Goal: Task Accomplishment & Management: Manage account settings

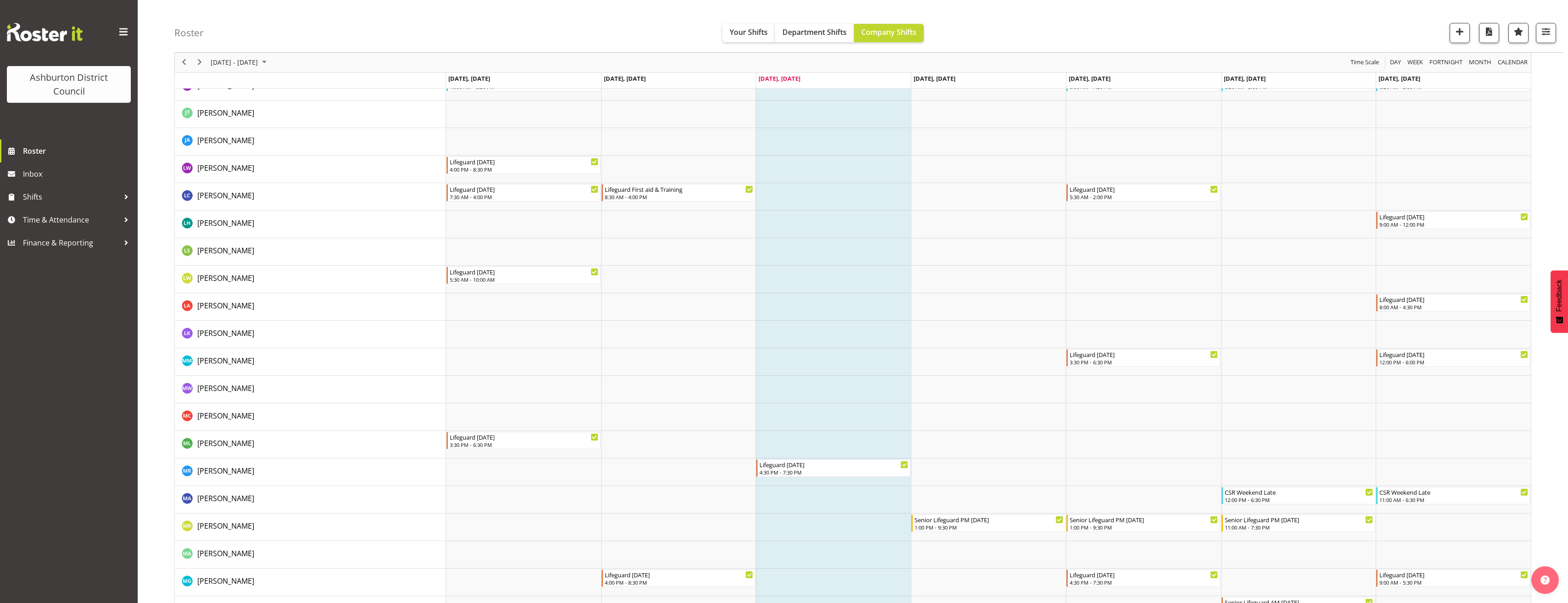
scroll to position [1193, 0]
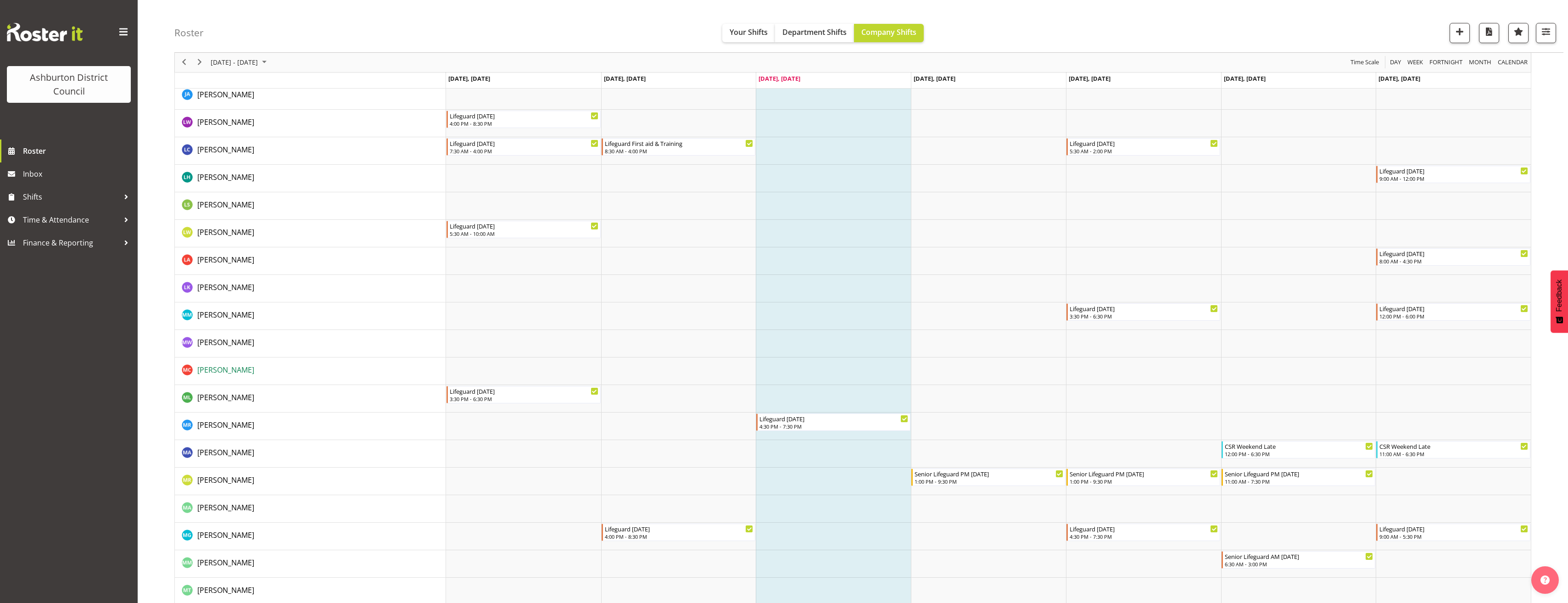
click at [237, 372] on span "Marguerite Conlan" at bounding box center [226, 370] width 57 height 10
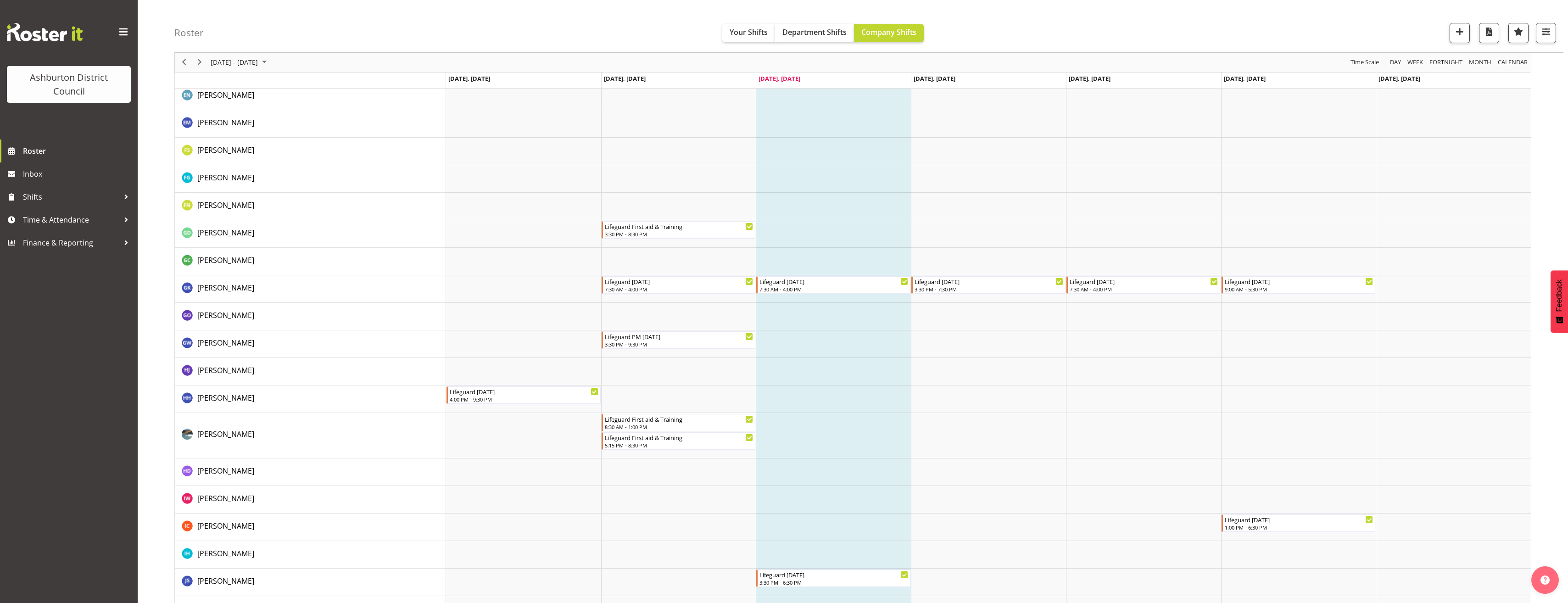
scroll to position [551, 0]
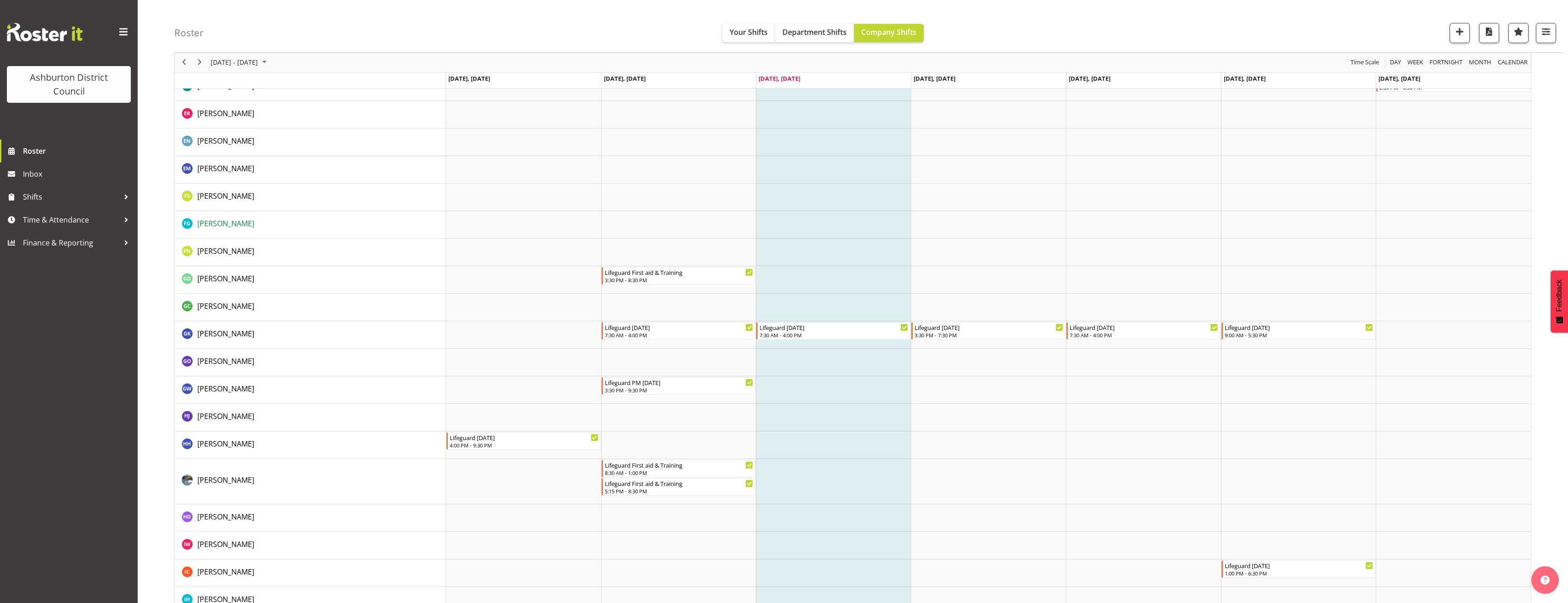
click at [215, 225] on span "[PERSON_NAME]" at bounding box center [226, 223] width 57 height 10
click at [161, 493] on div "Roster Your Shifts Department Shifts Company Shifts 1 Locations Clear Art Galle…" at bounding box center [853, 612] width 1430 height 2277
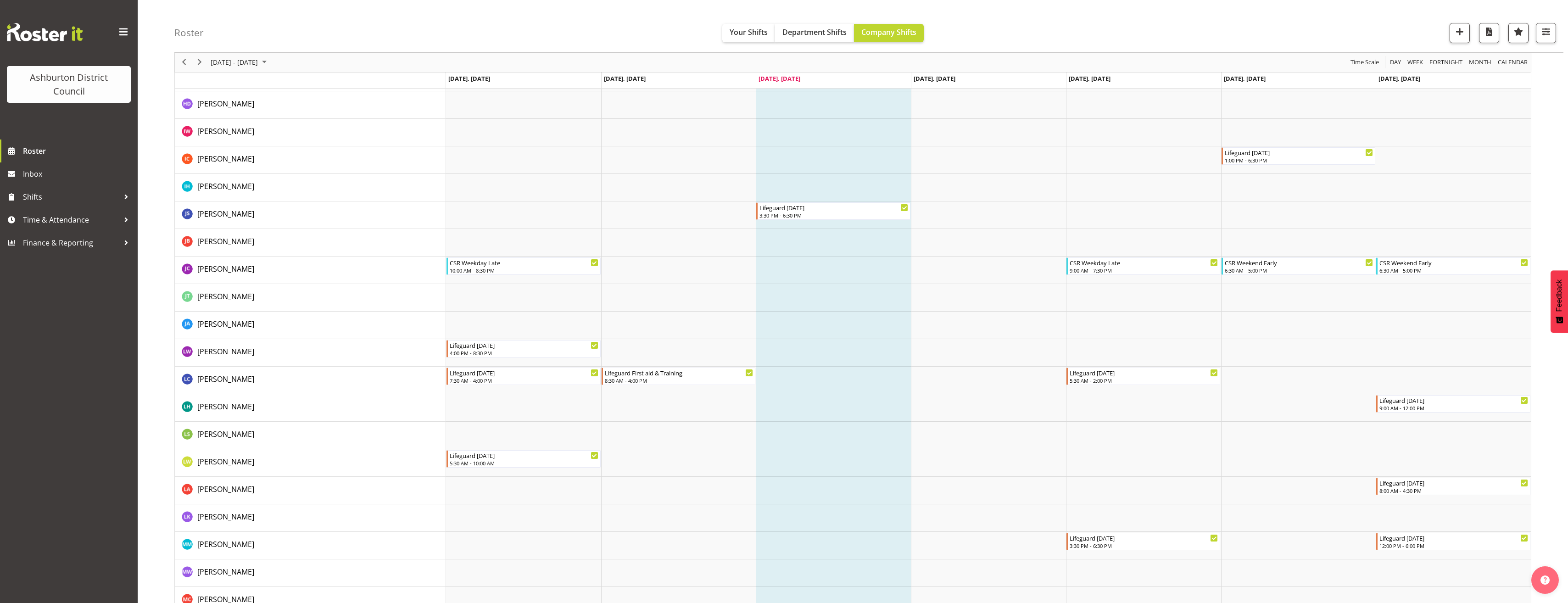
scroll to position [1101, 0]
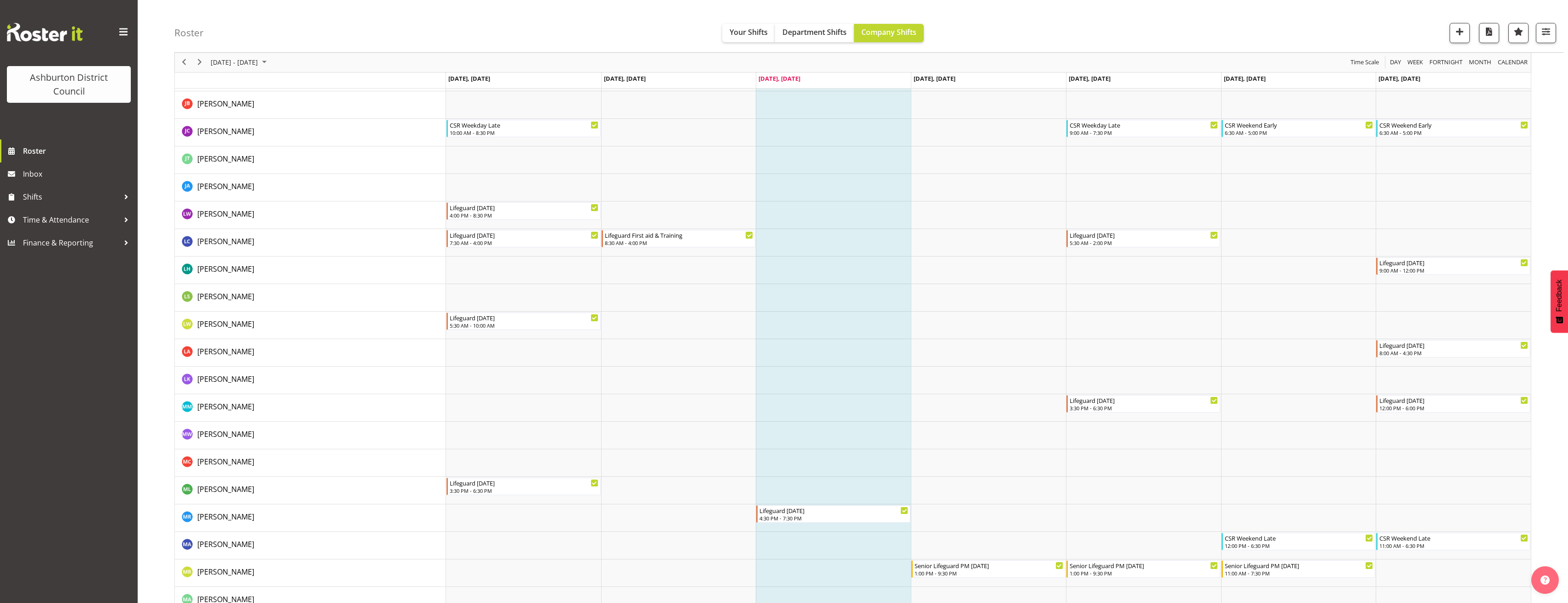
click at [172, 212] on div "Roster Your Shifts Department Shifts Company Shifts 1 Locations Clear Art Galle…" at bounding box center [853, 61] width 1430 height 2277
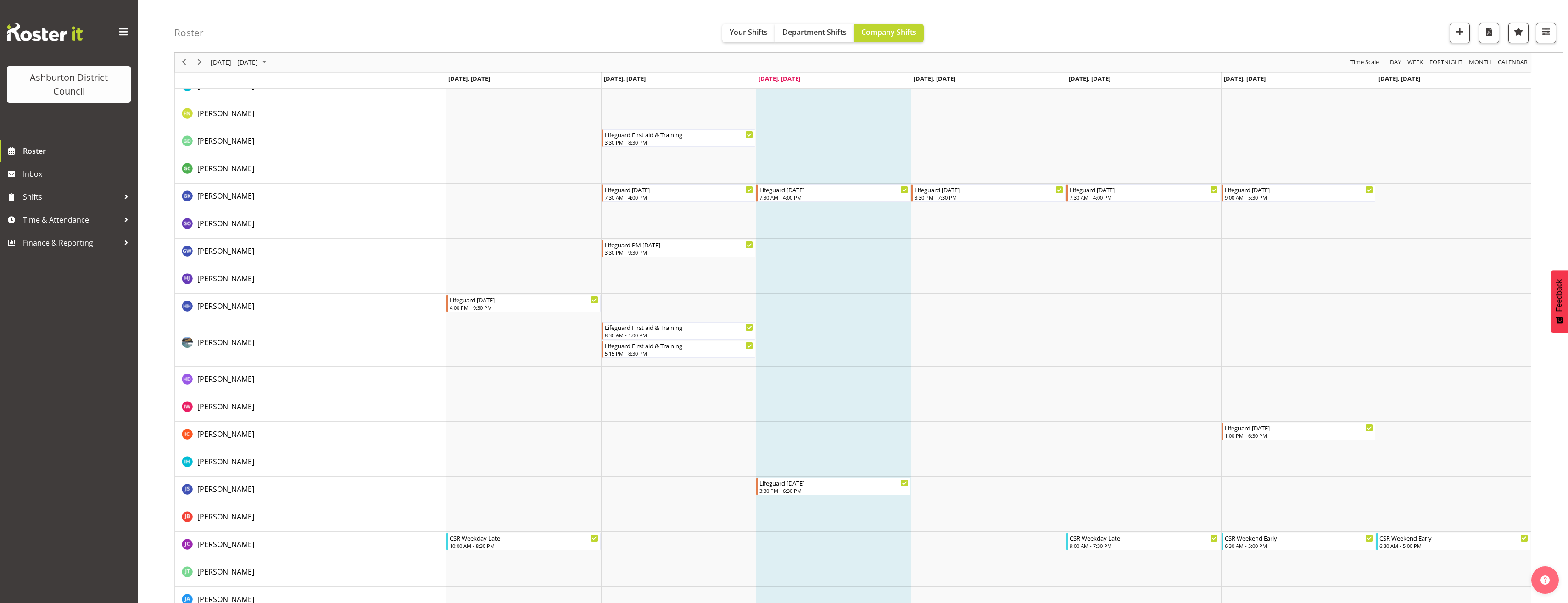
scroll to position [596, 0]
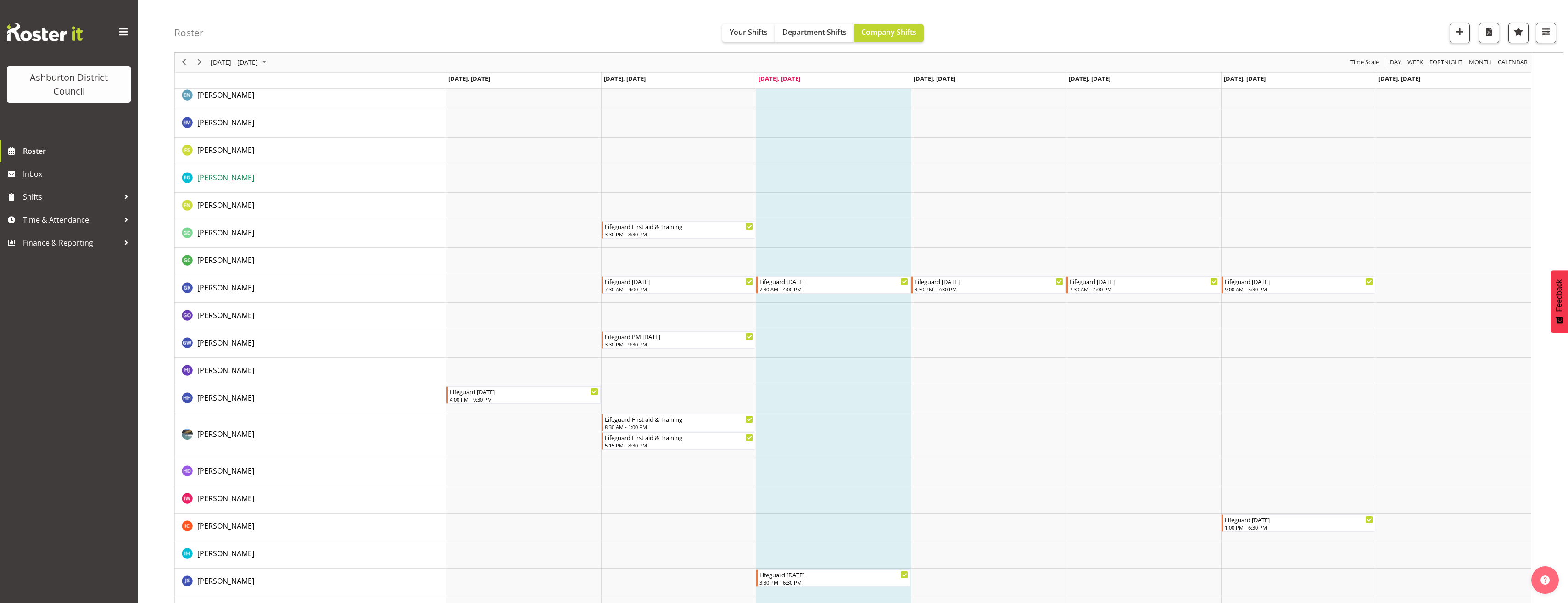
click at [225, 173] on span "[PERSON_NAME]" at bounding box center [226, 178] width 57 height 10
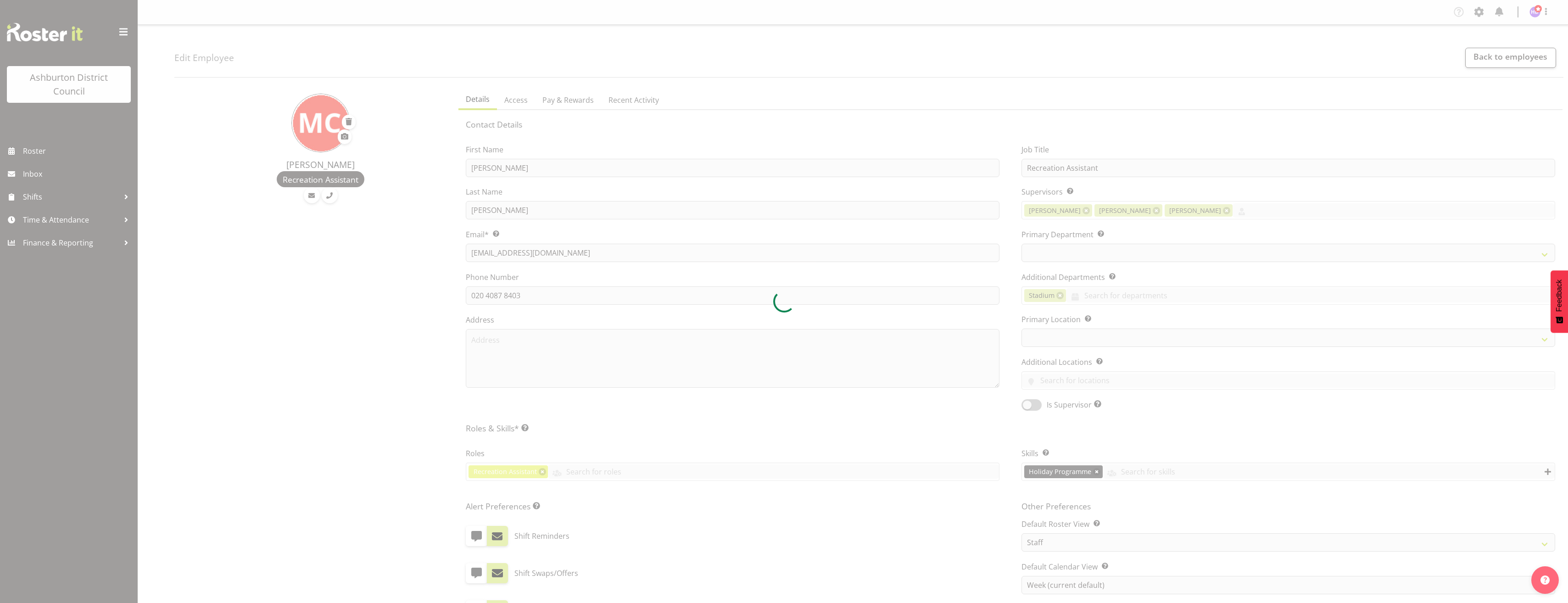
select select "TimelineWeek"
select select
select select "83"
select select "64"
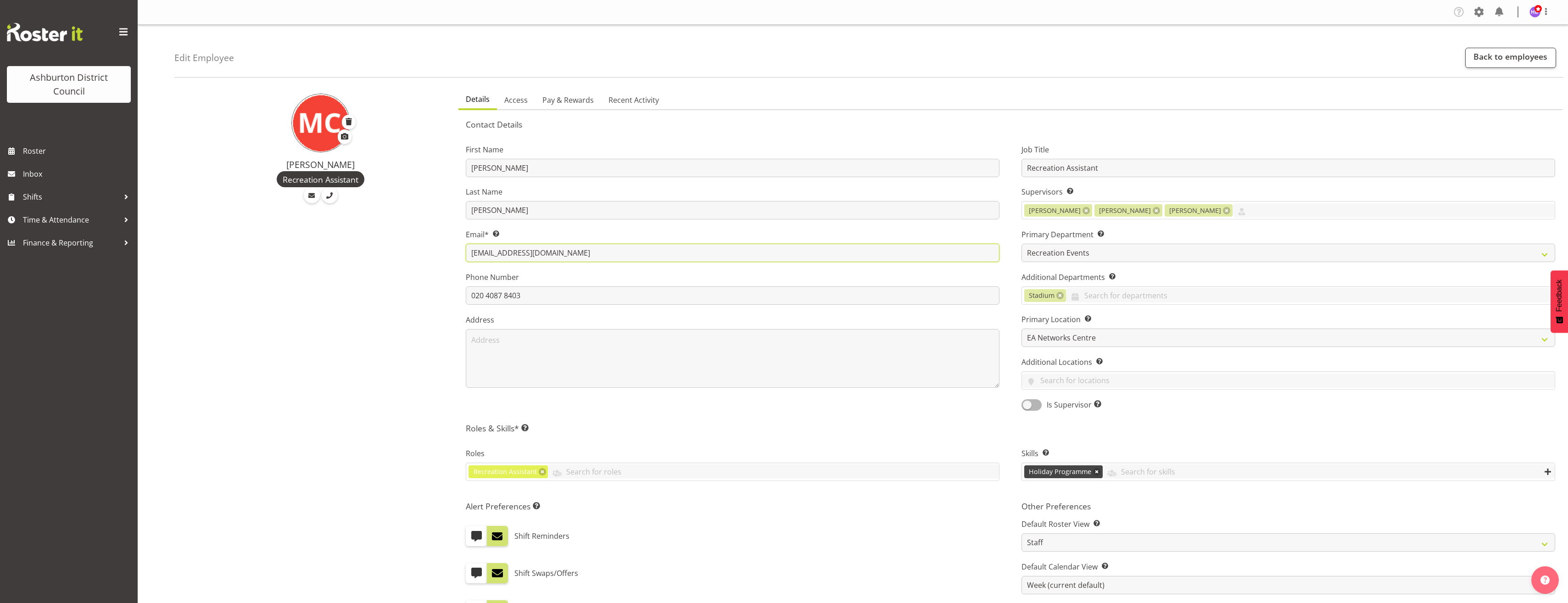
drag, startPoint x: 593, startPoint y: 254, endPoint x: 434, endPoint y: 255, distance: 159.0
click at [434, 255] on div "Marguerite Conlan Recreation Assistant Details Access Pay & Rewards Recent Acti…" at bounding box center [871, 463] width 1394 height 756
click at [503, 92] on link "Access" at bounding box center [516, 100] width 38 height 19
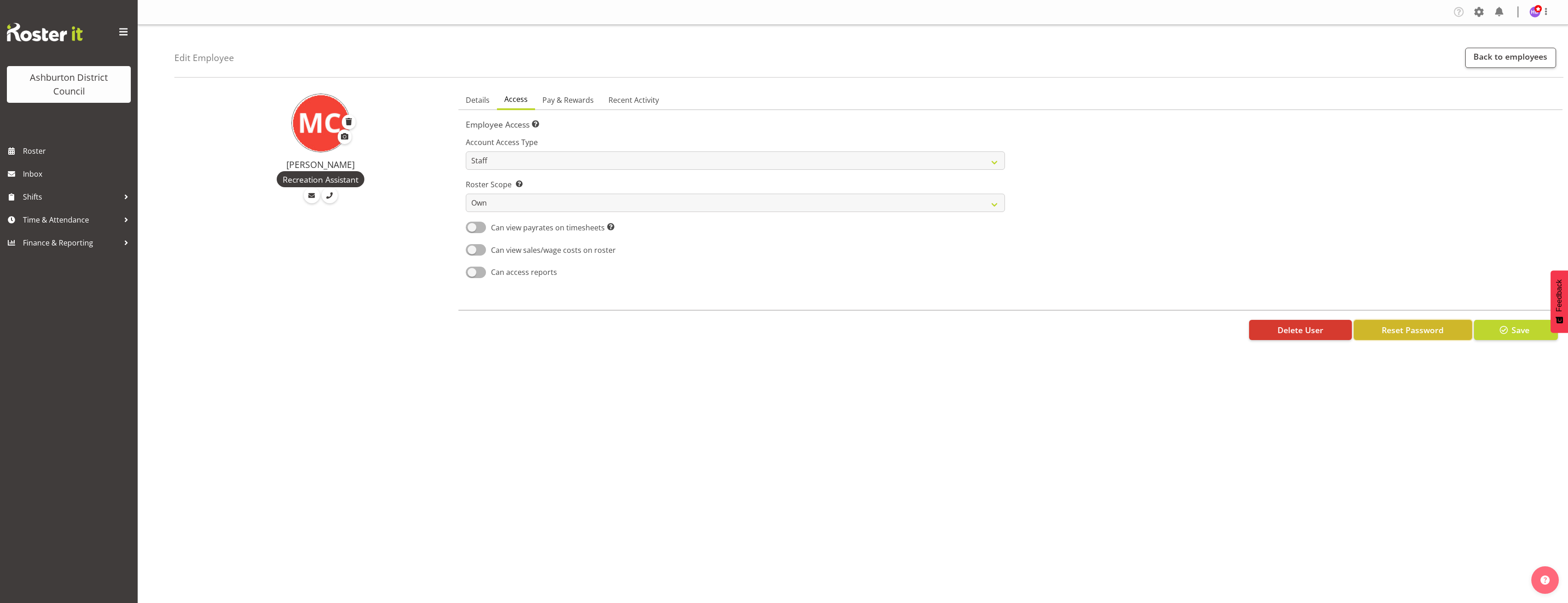
drag, startPoint x: 1414, startPoint y: 327, endPoint x: 1338, endPoint y: 330, distance: 76.1
click at [1415, 327] on span "Reset Password" at bounding box center [1413, 330] width 62 height 12
click at [1426, 334] on span "Reset Password" at bounding box center [1420, 330] width 62 height 12
click at [1432, 404] on div "Company Settings Roles & Skills Tasks Jobs Employees Locations & Departments Ac…" at bounding box center [856, 301] width 1437 height 603
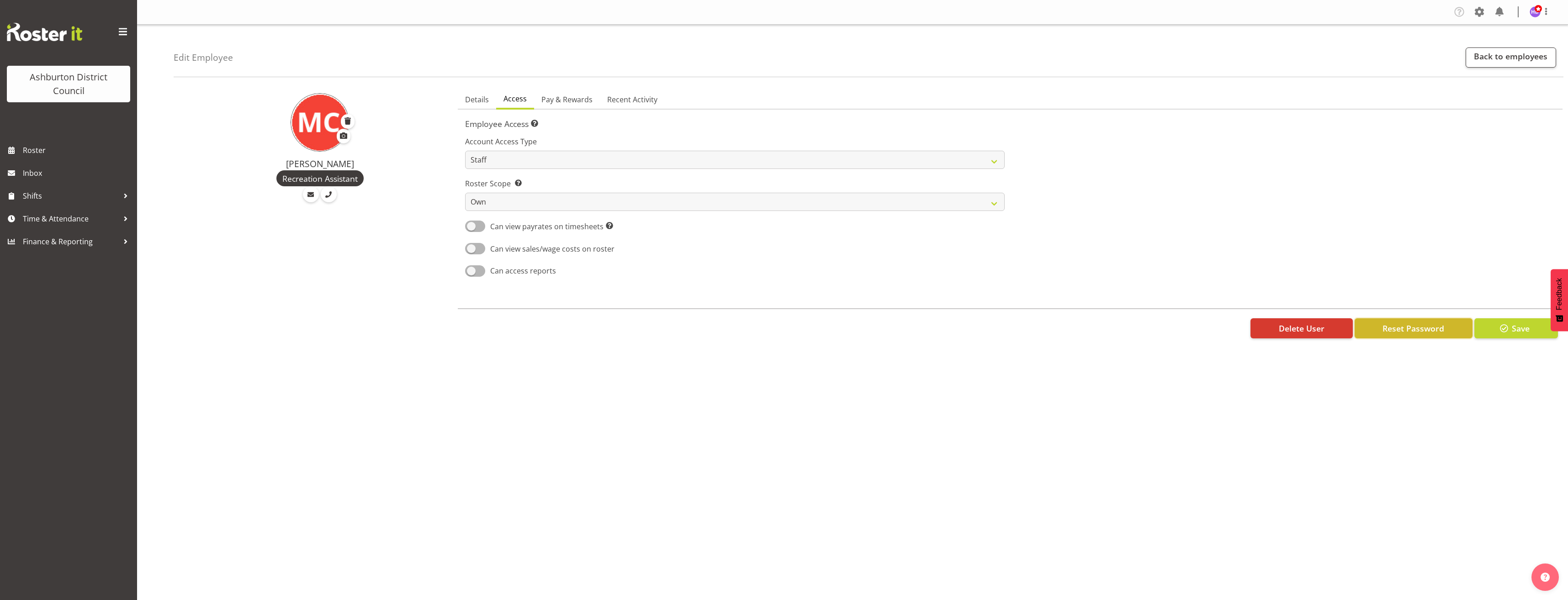
click at [1422, 329] on span "Reset Password" at bounding box center [1414, 328] width 62 height 12
click at [483, 95] on span "Details" at bounding box center [477, 99] width 23 height 11
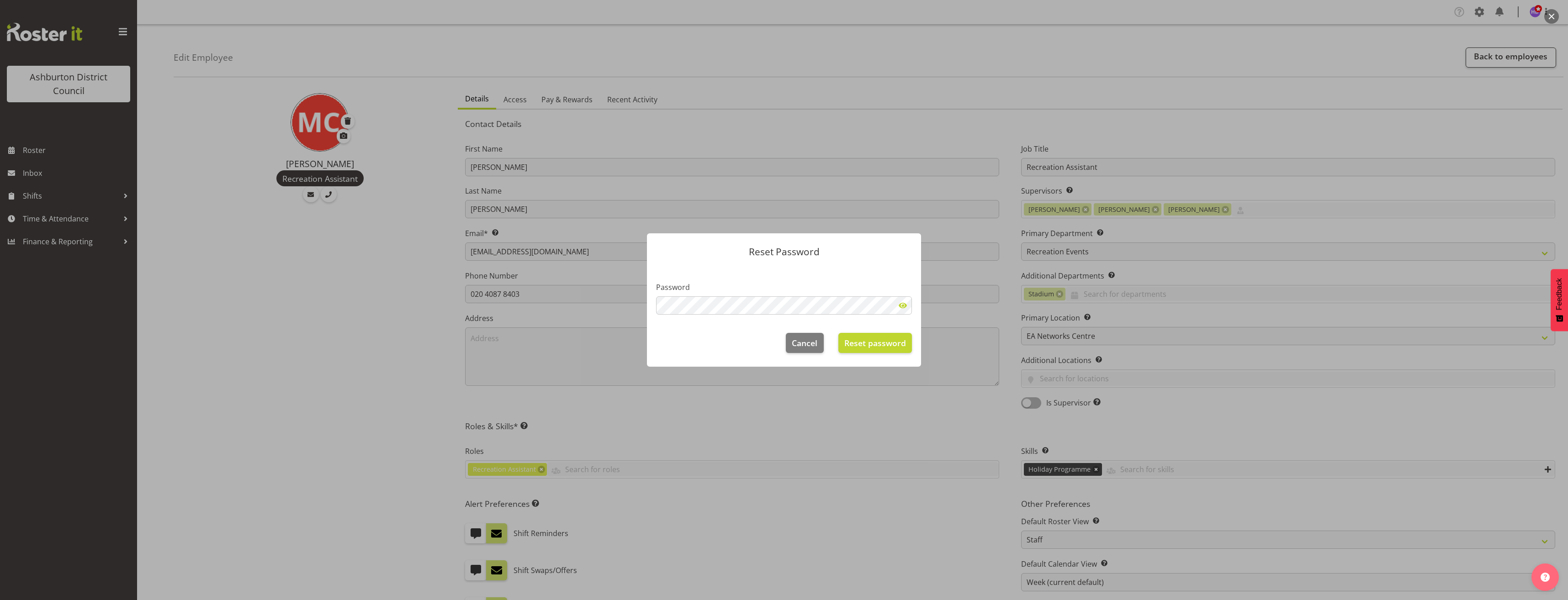
click at [901, 304] on span at bounding box center [903, 305] width 18 height 18
click at [881, 348] on span "Reset password" at bounding box center [875, 343] width 62 height 12
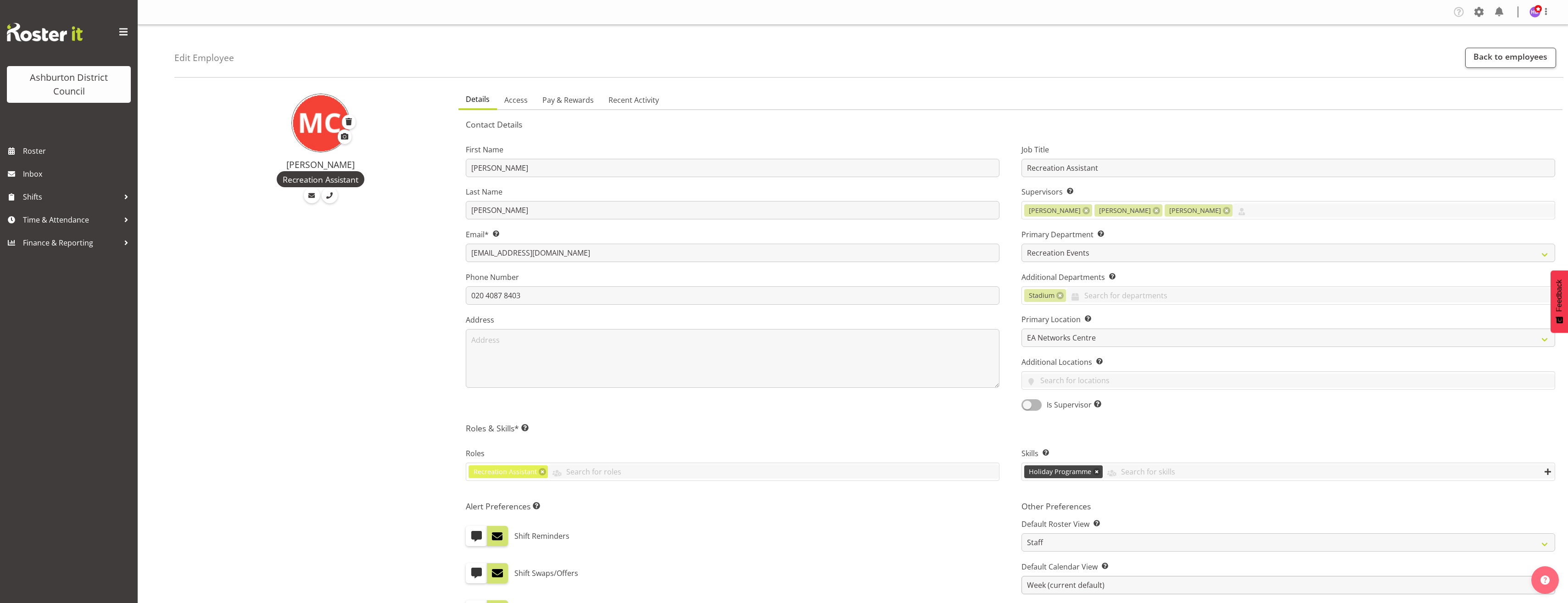
scroll to position [245, 0]
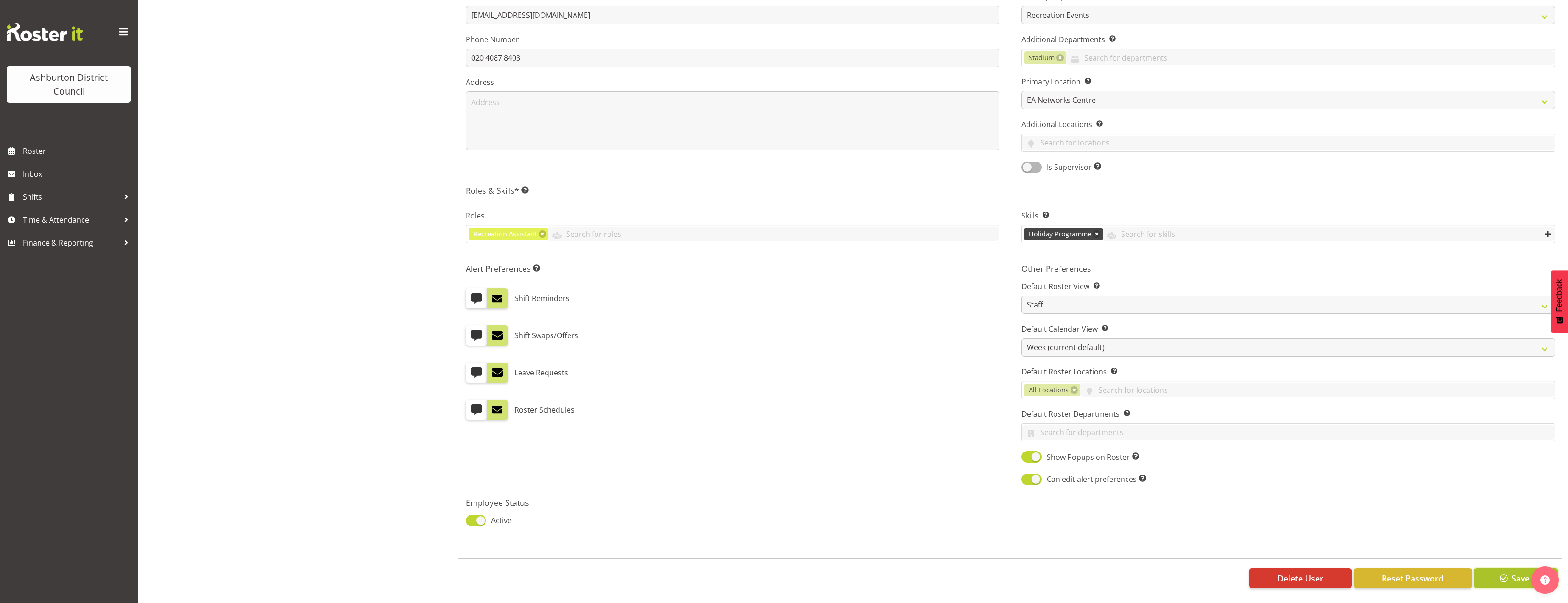
click at [1510, 570] on button "Save" at bounding box center [1516, 578] width 84 height 20
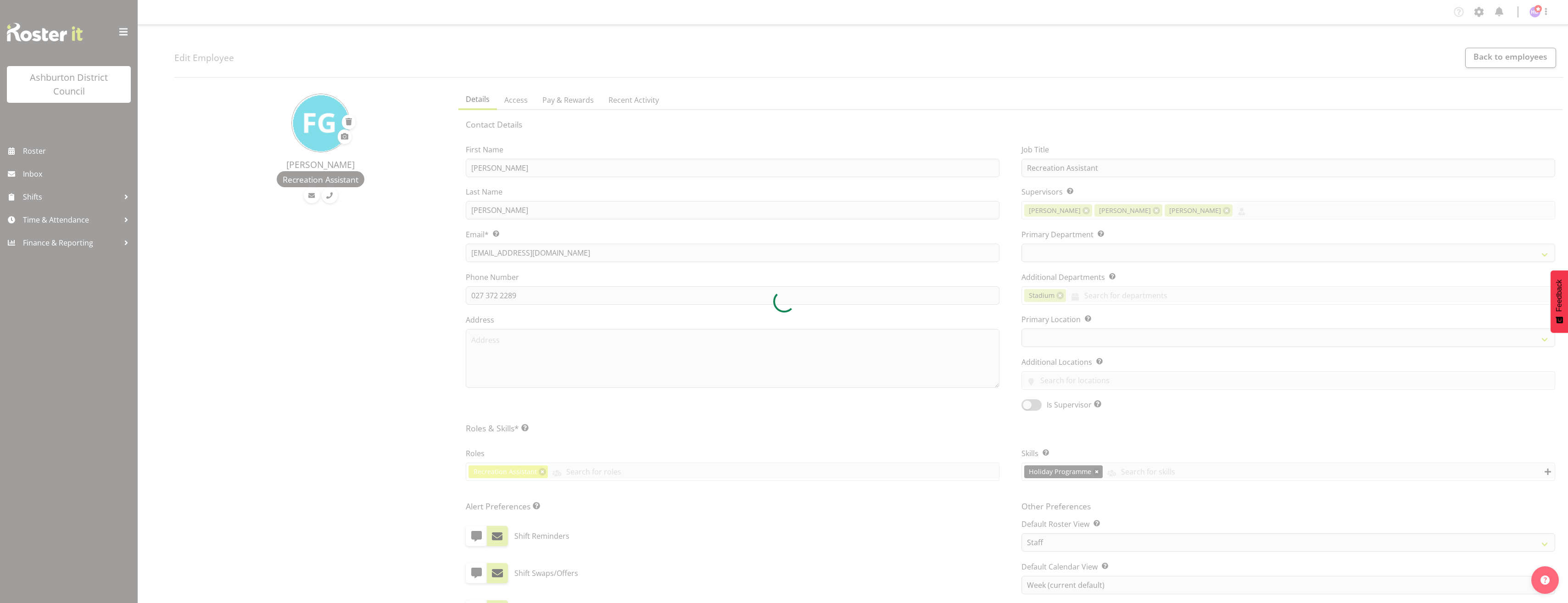
select select "TimelineWeek"
select select "83"
select select "64"
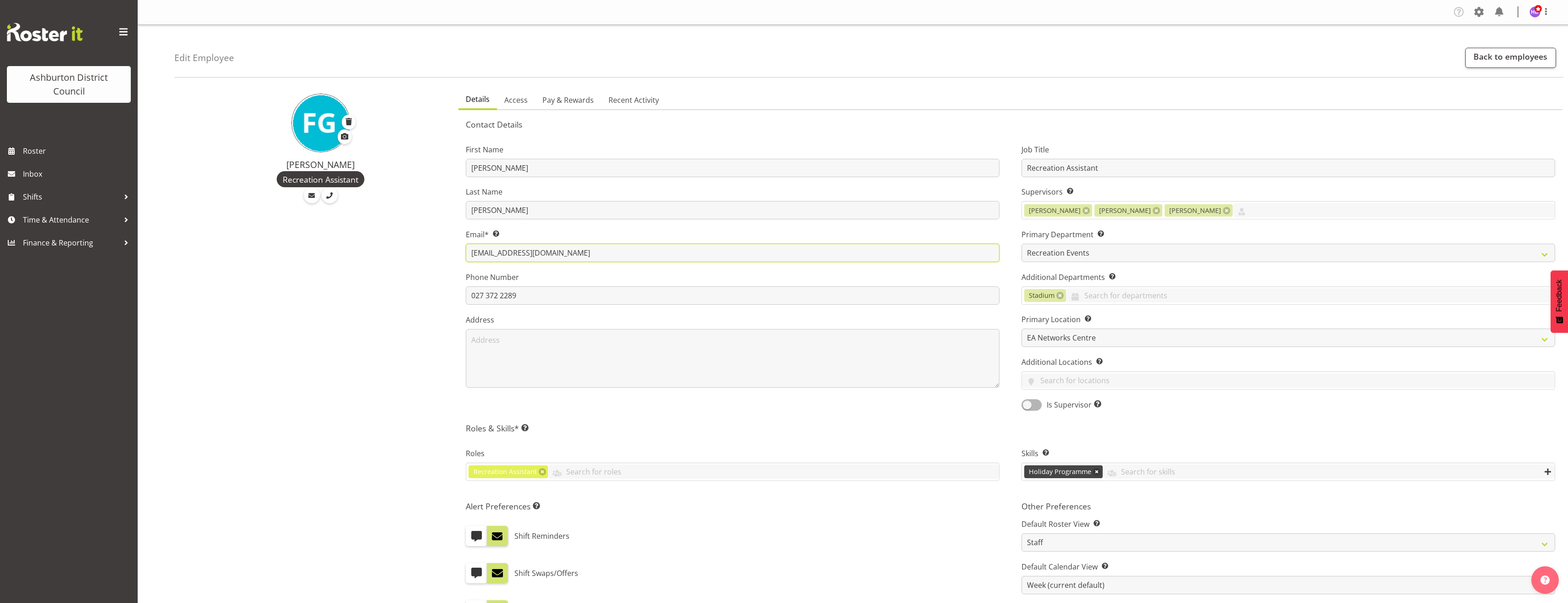
drag, startPoint x: 583, startPoint y: 254, endPoint x: 450, endPoint y: 258, distance: 133.1
click at [450, 258] on div "[PERSON_NAME] Recreation Assistant Details Access Pay & Rewards Recent Activity…" at bounding box center [871, 463] width 1394 height 756
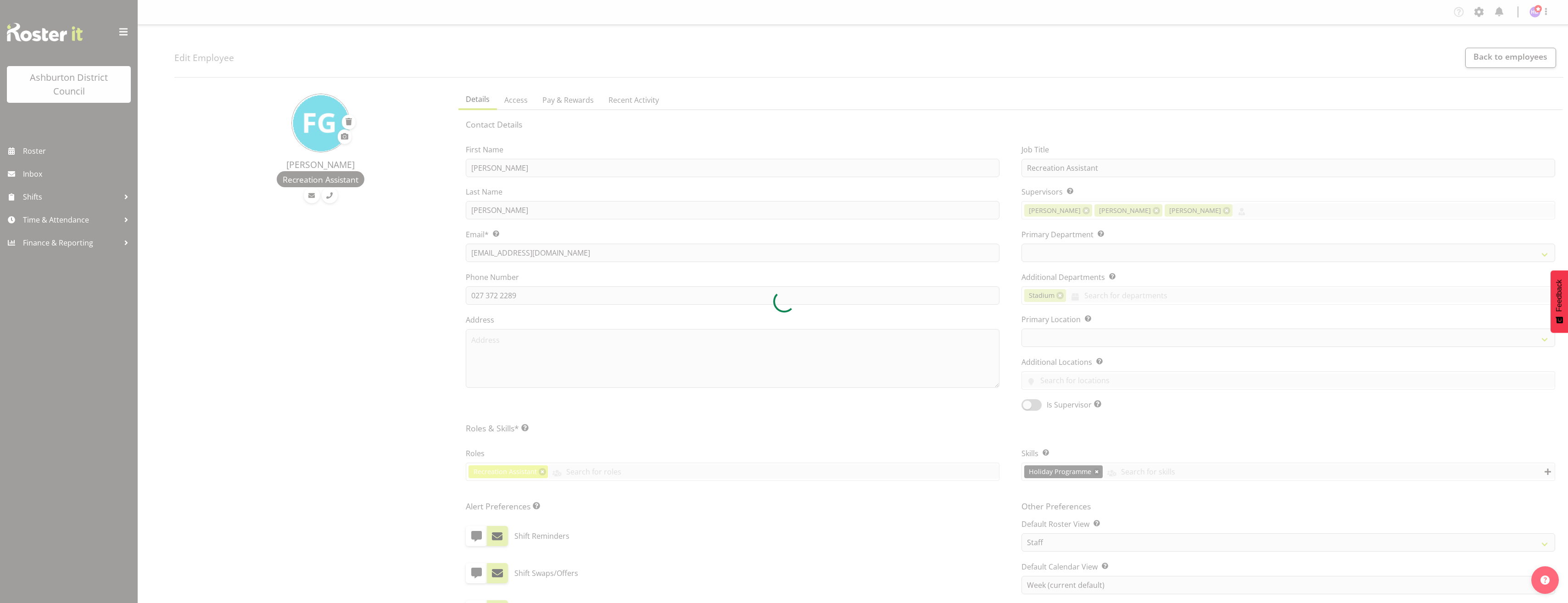
select select "TimelineWeek"
select select
select select "64"
select select "83"
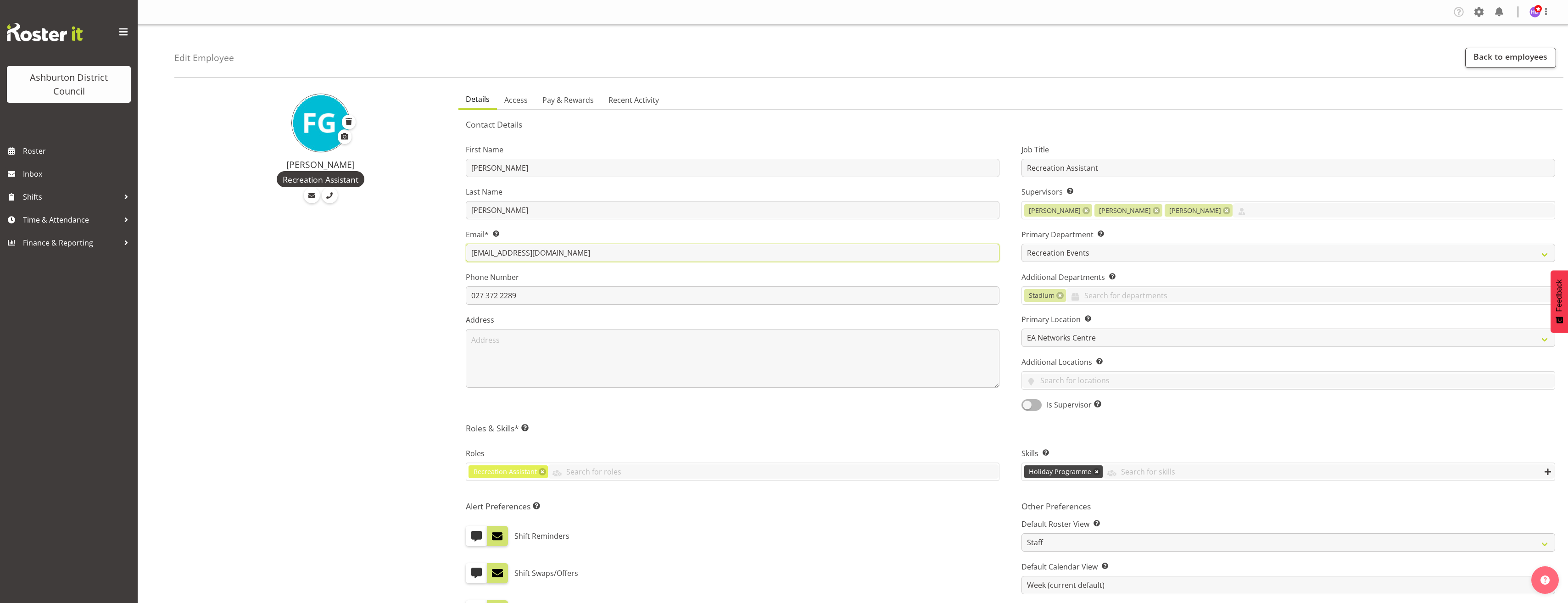
drag, startPoint x: 574, startPoint y: 257, endPoint x: 444, endPoint y: 263, distance: 130.1
click at [444, 263] on div "Felix Glasner Recreation Assistant Details Access Pay & Rewards Recent Activity…" at bounding box center [871, 463] width 1394 height 756
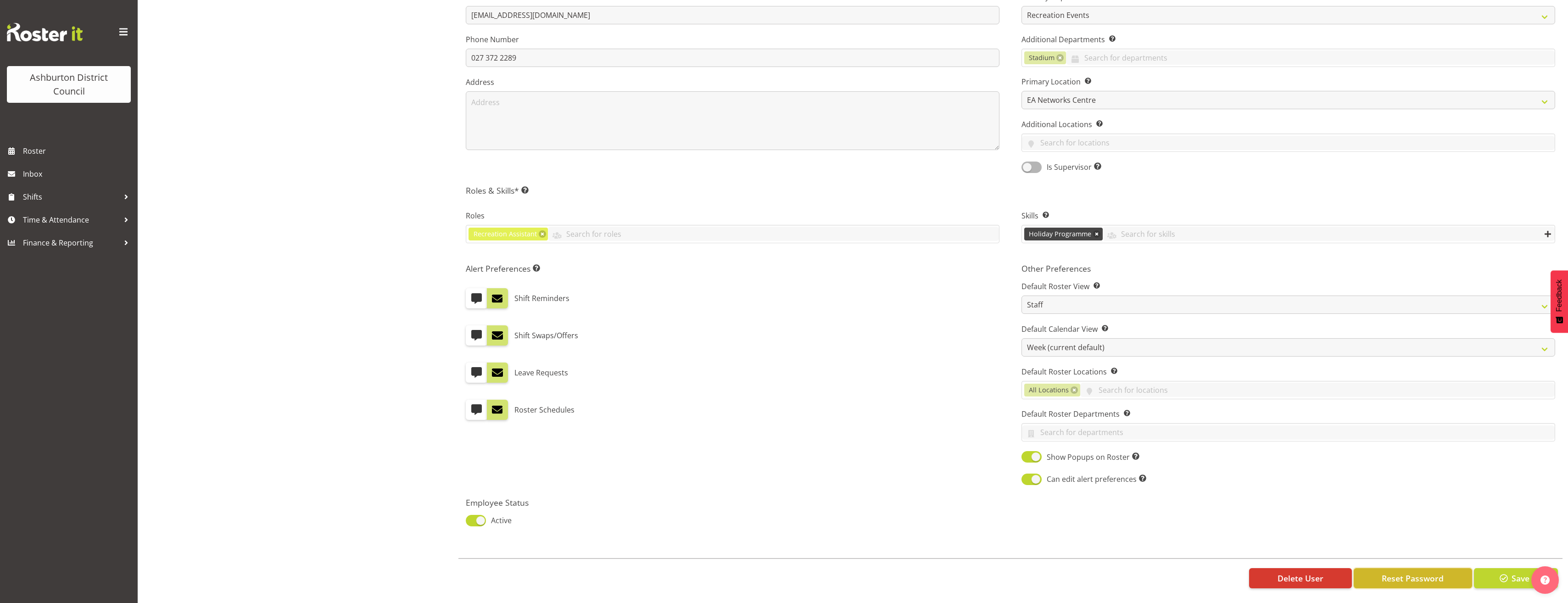
click at [1425, 574] on span "Reset Password" at bounding box center [1413, 578] width 62 height 12
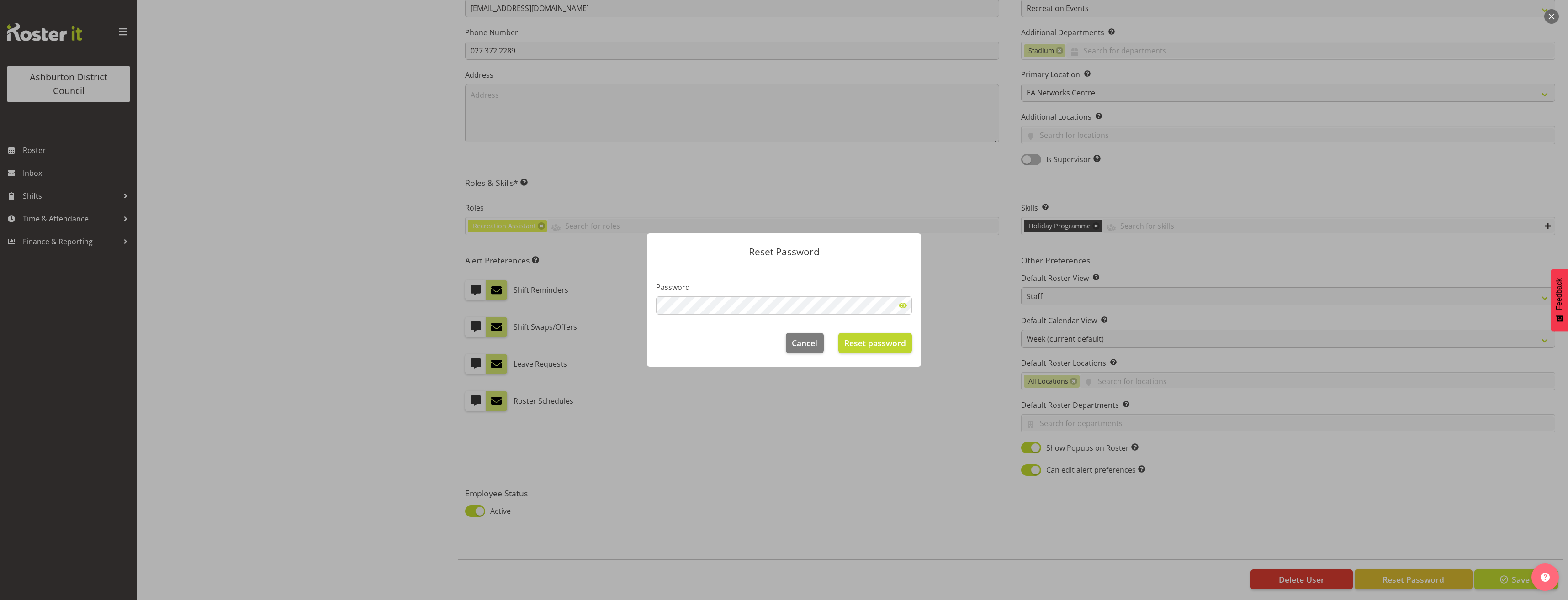
click at [903, 305] on span at bounding box center [903, 305] width 18 height 18
click at [880, 342] on span "Reset password" at bounding box center [875, 343] width 62 height 12
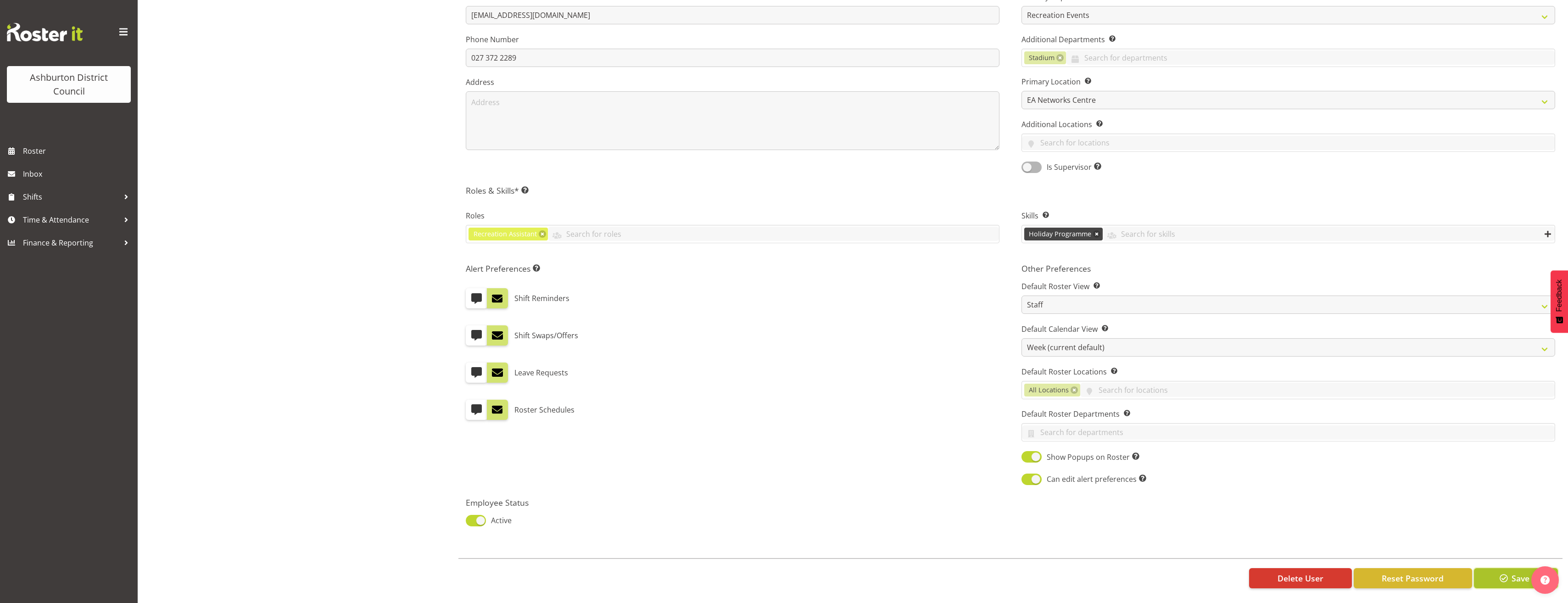
click at [1512, 572] on span "Save" at bounding box center [1520, 578] width 18 height 12
